Goal: Obtain resource: Obtain resource

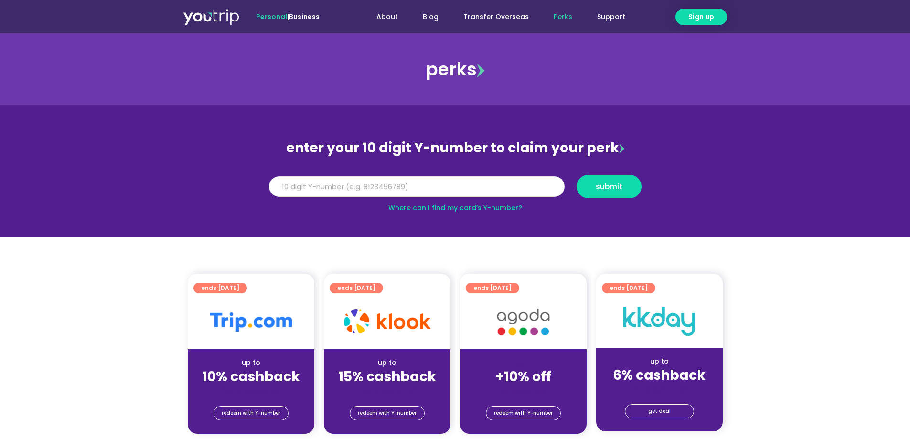
click at [382, 188] on input "Y Number" at bounding box center [417, 186] width 296 height 21
click at [384, 182] on input "Y Number" at bounding box center [417, 186] width 296 height 21
type input "8172125639"
click at [604, 186] on span "submit" at bounding box center [608, 186] width 27 height 7
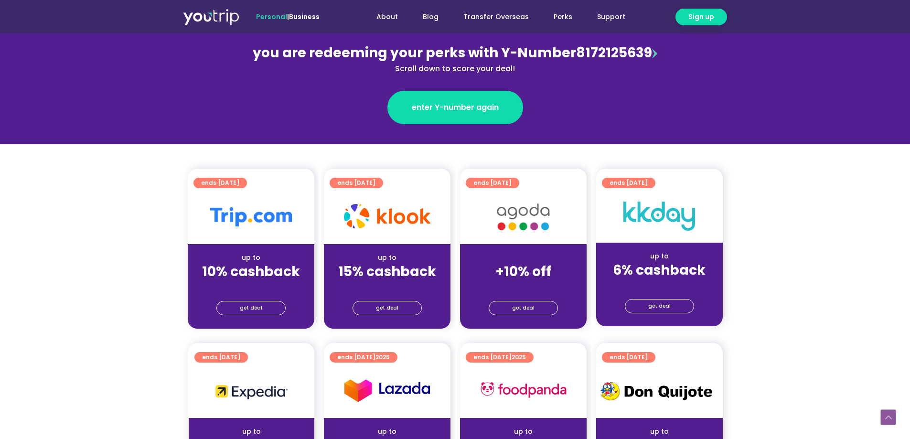
scroll to position [191, 0]
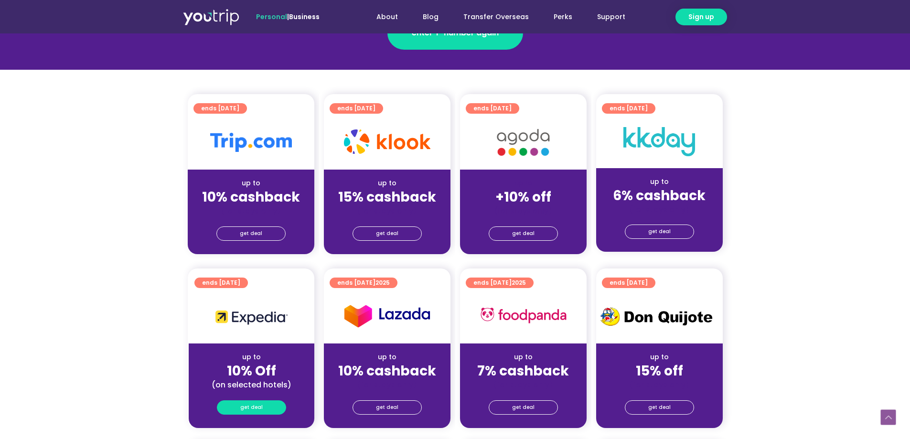
click at [262, 408] on link "get deal" at bounding box center [251, 407] width 69 height 14
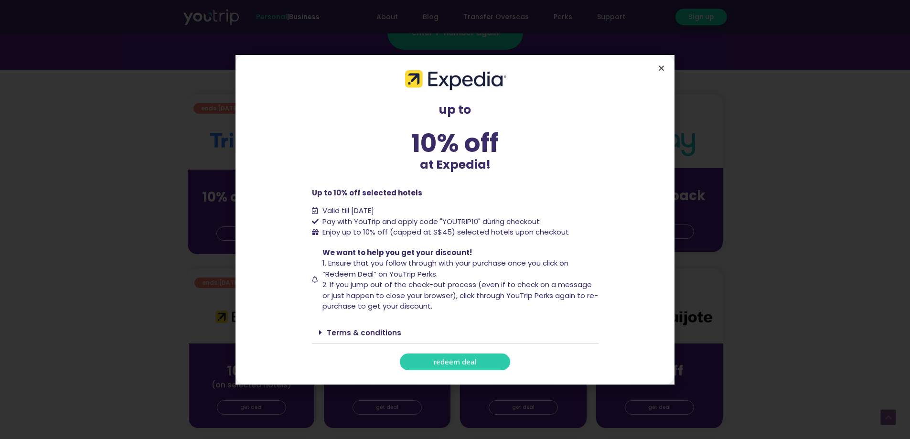
click at [660, 64] on icon "Close" at bounding box center [660, 67] width 7 height 7
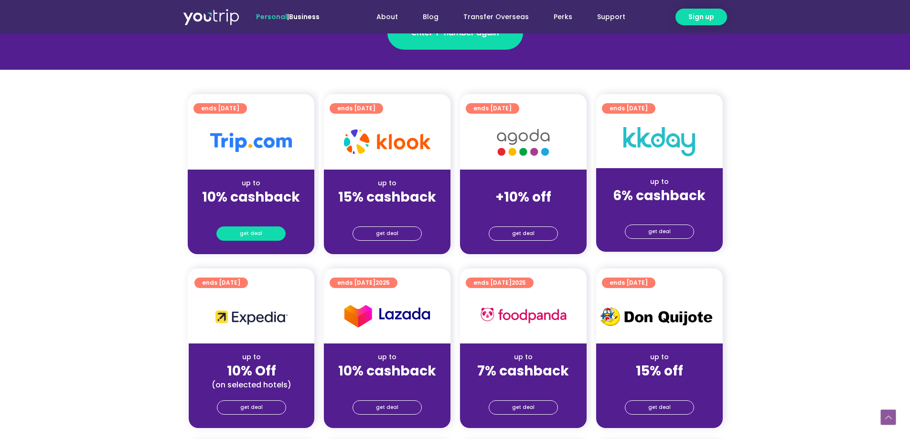
click at [248, 229] on span "get deal" at bounding box center [251, 233] width 22 height 13
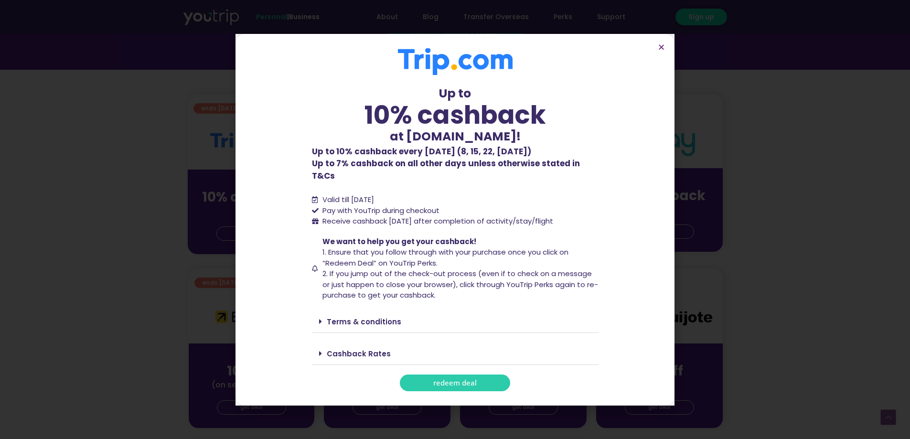
click at [487, 376] on link "redeem deal" at bounding box center [455, 382] width 110 height 17
